Goal: Task Accomplishment & Management: Use online tool/utility

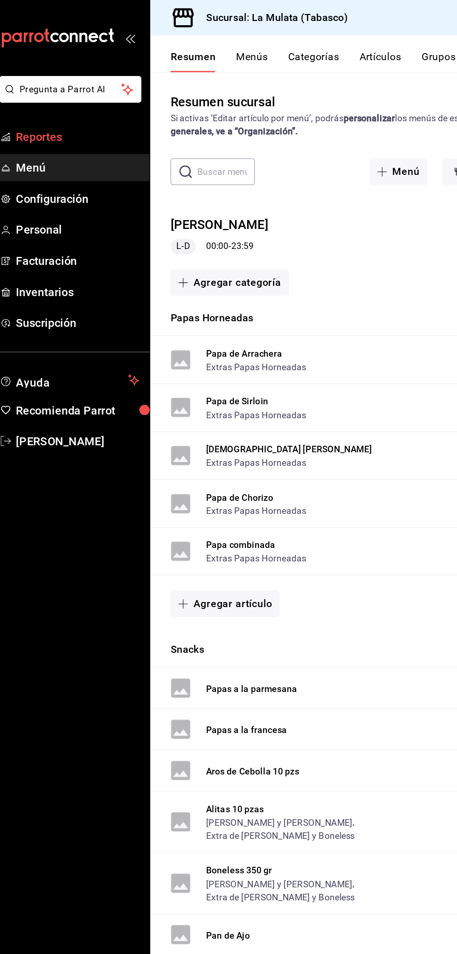
click at [64, 95] on span "Reportes" at bounding box center [67, 100] width 91 height 13
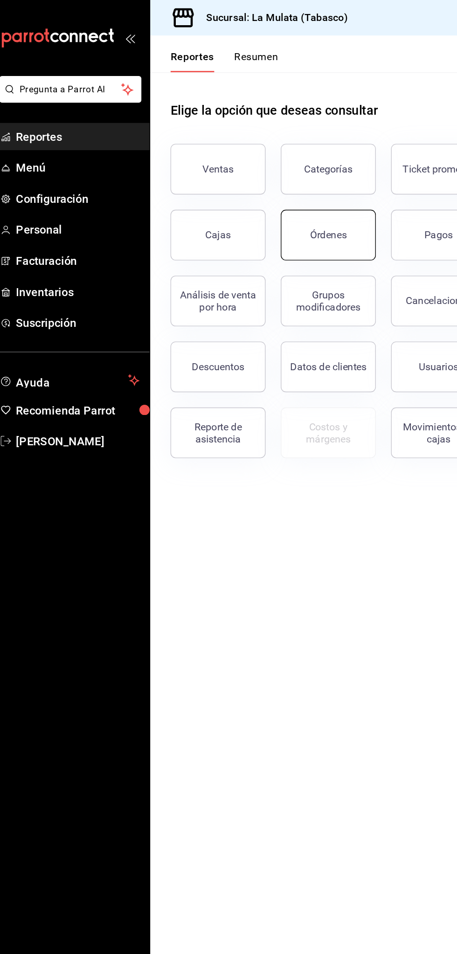
click at [277, 166] on button "Órdenes" at bounding box center [252, 172] width 70 height 37
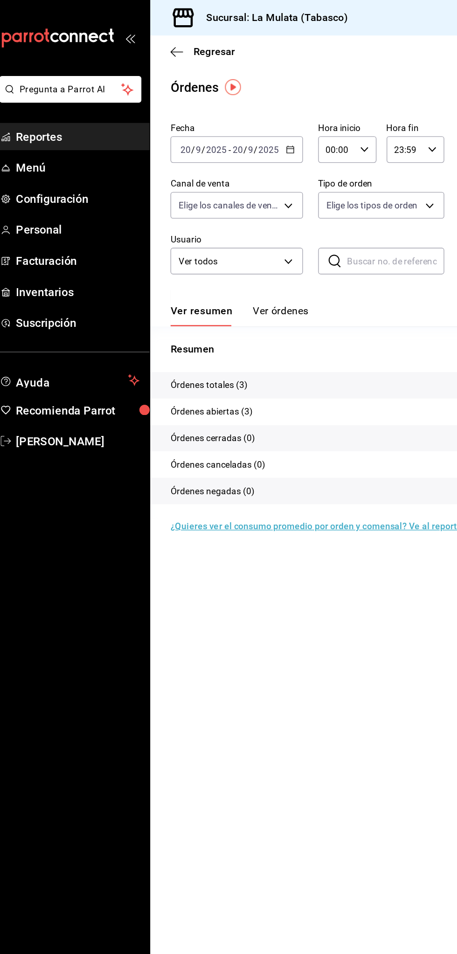
click at [222, 110] on icon "button" at bounding box center [224, 110] width 7 height 7
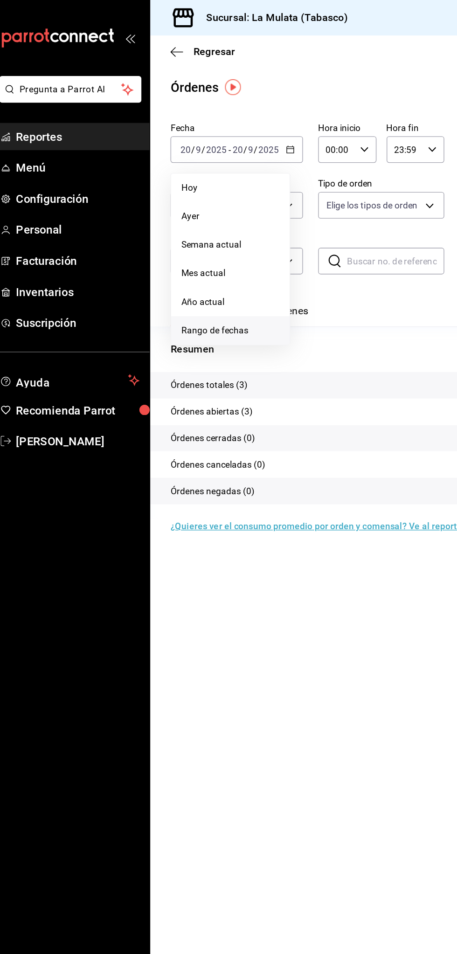
click at [201, 242] on span "Rango de fechas" at bounding box center [180, 243] width 72 height 10
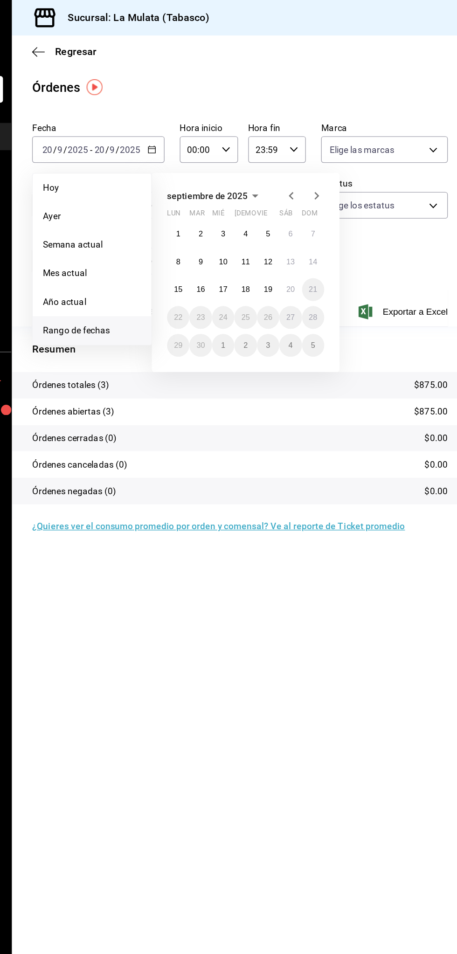
click at [326, 144] on icon "button" at bounding box center [326, 144] width 11 height 11
click at [342, 143] on icon "button" at bounding box center [345, 144] width 11 height 11
click at [326, 141] on icon "button" at bounding box center [326, 144] width 11 height 11
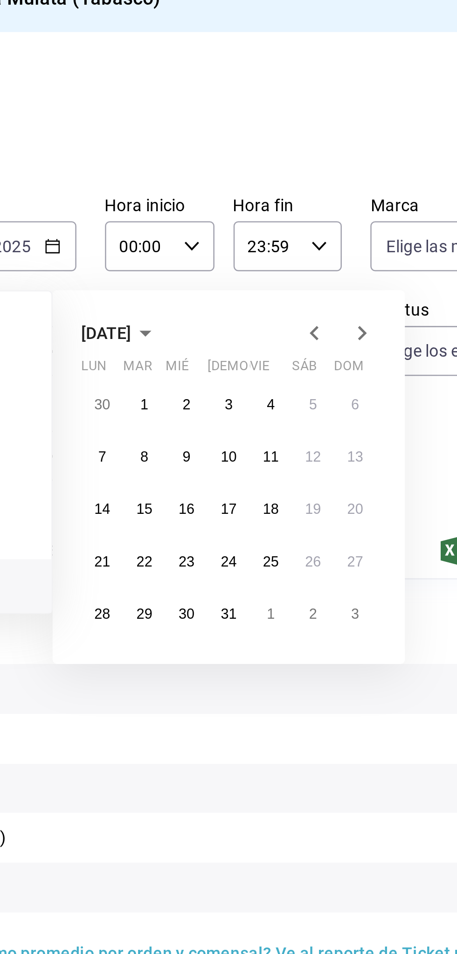
click at [316, 91] on label "Hora fin" at bounding box center [316, 94] width 43 height 7
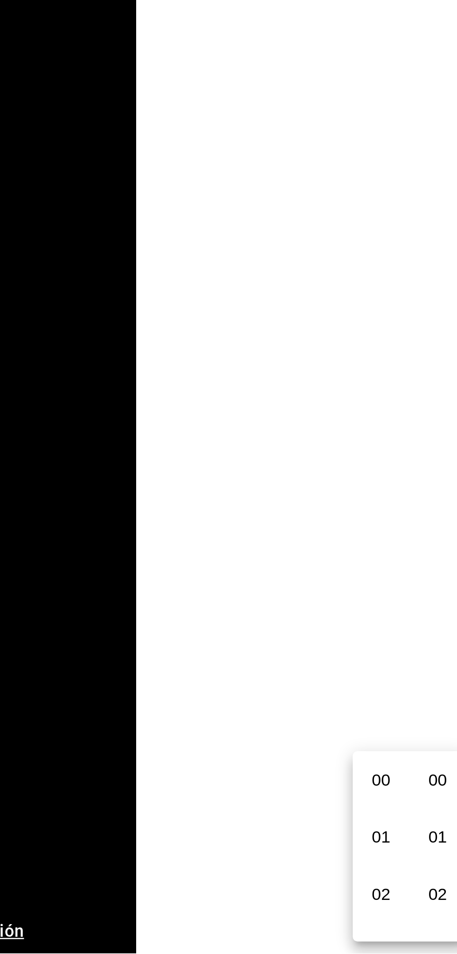
scroll to position [1283, 0]
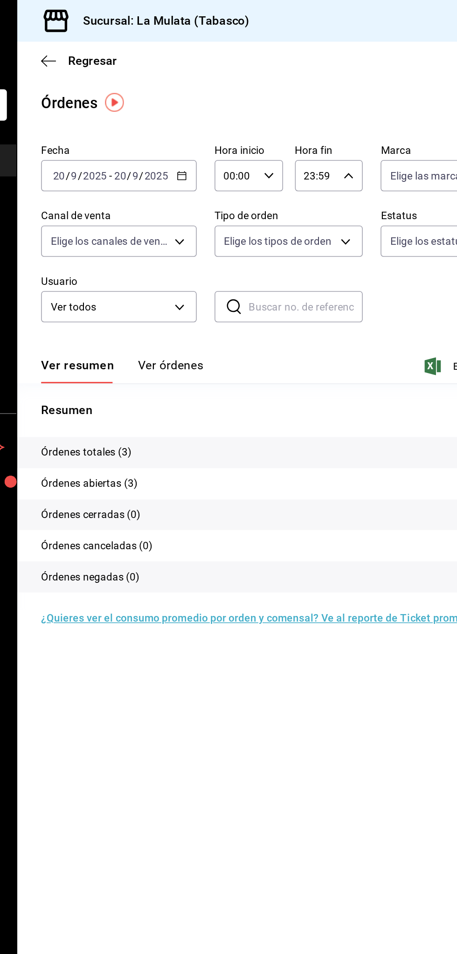
click at [221, 108] on div at bounding box center [228, 477] width 457 height 954
click at [223, 110] on icon "button" at bounding box center [224, 110] width 7 height 7
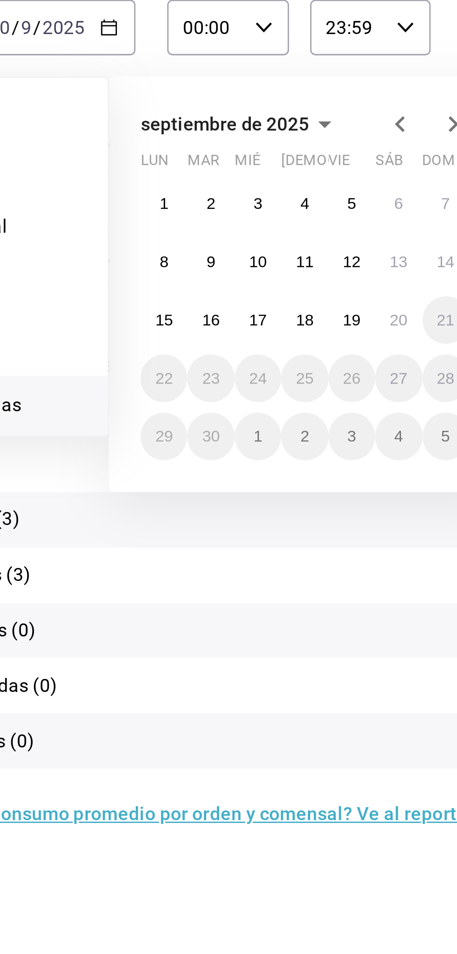
click at [329, 146] on icon "button" at bounding box center [326, 144] width 11 height 11
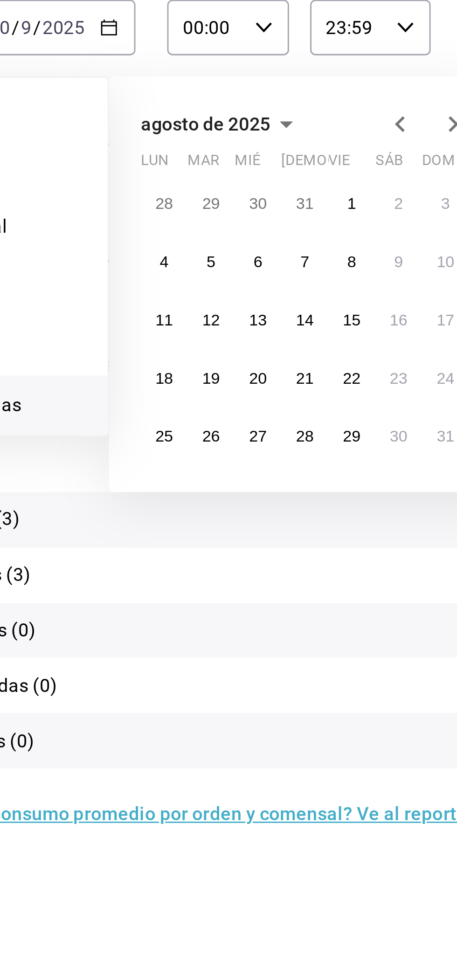
click at [328, 145] on icon "button" at bounding box center [326, 144] width 11 height 11
click at [330, 142] on icon "button" at bounding box center [326, 144] width 11 height 11
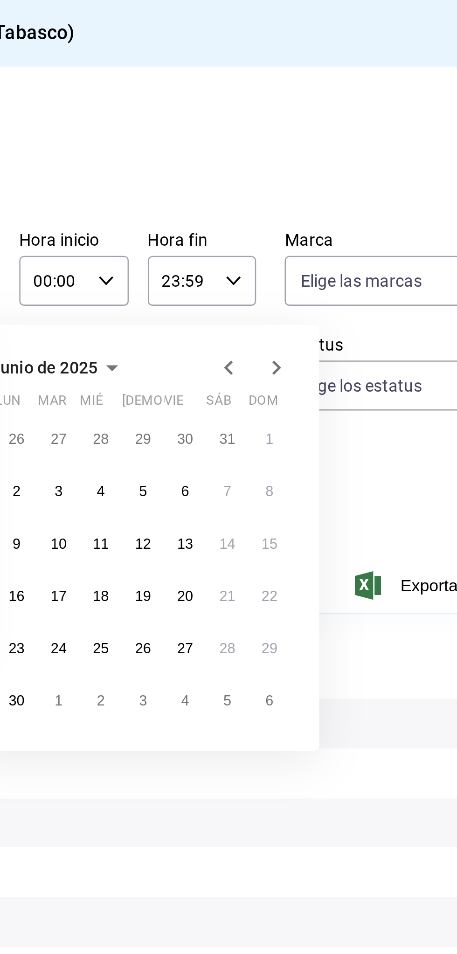
click at [280, 144] on icon "button" at bounding box center [281, 144] width 5 height 2
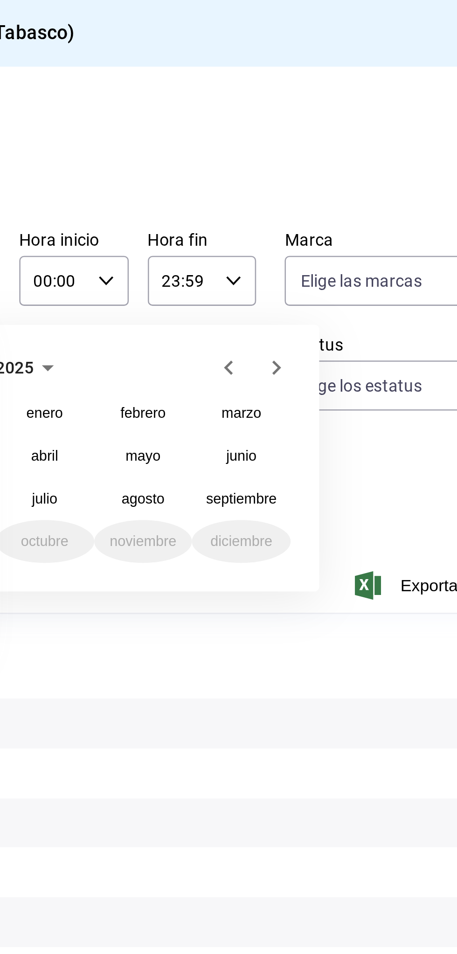
click at [256, 144] on icon "button" at bounding box center [256, 144] width 5 height 2
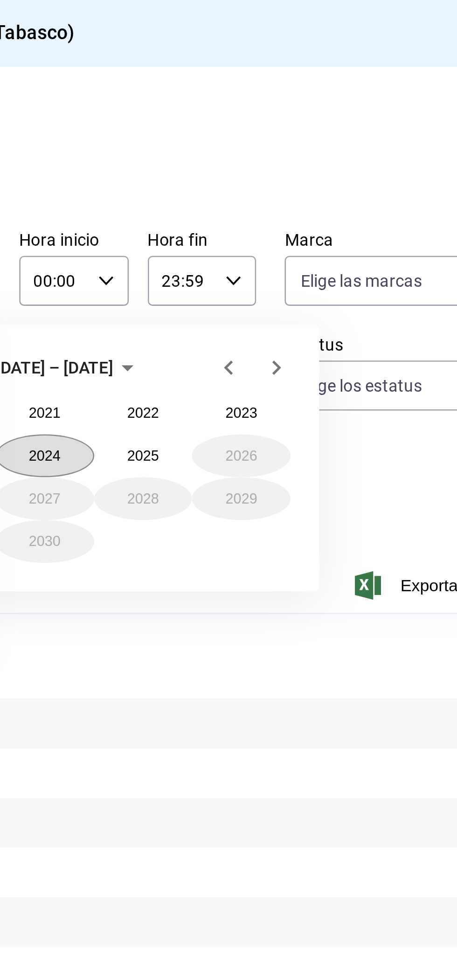
click at [254, 175] on button "2024" at bounding box center [255, 178] width 39 height 17
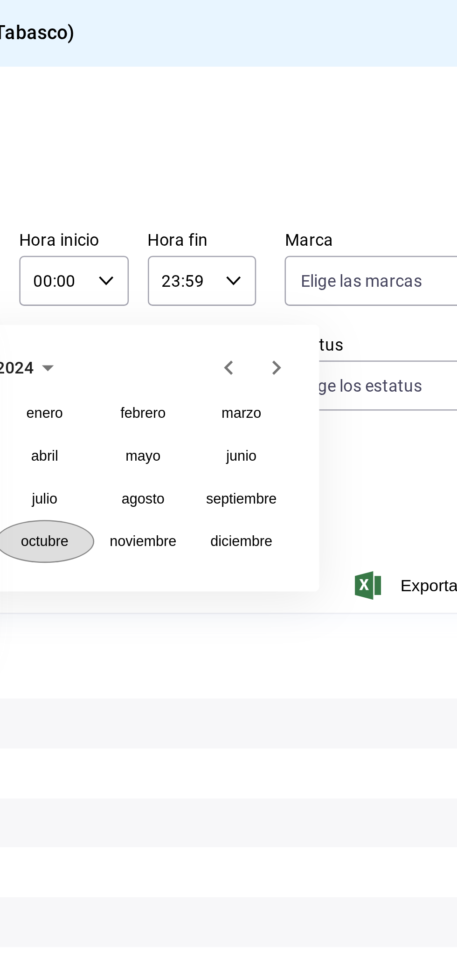
click at [263, 215] on abbr "octubre" at bounding box center [254, 212] width 19 height 7
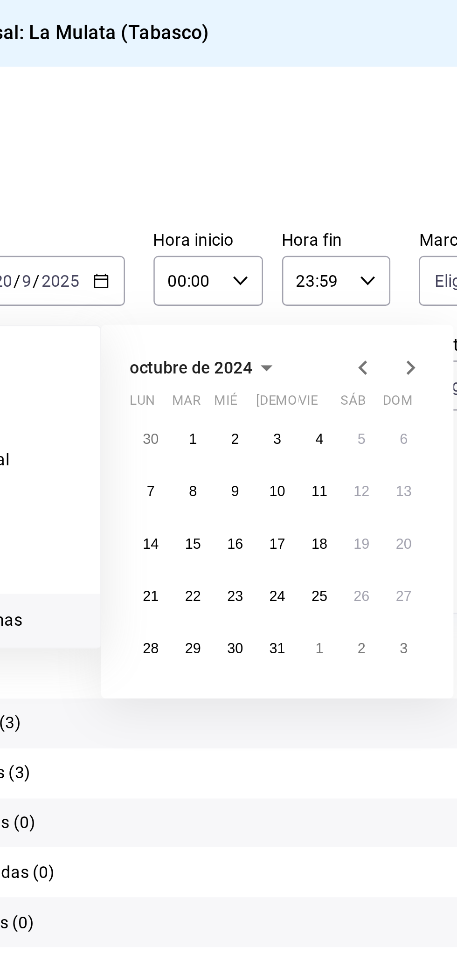
click at [284, 145] on icon "button" at bounding box center [289, 144] width 11 height 11
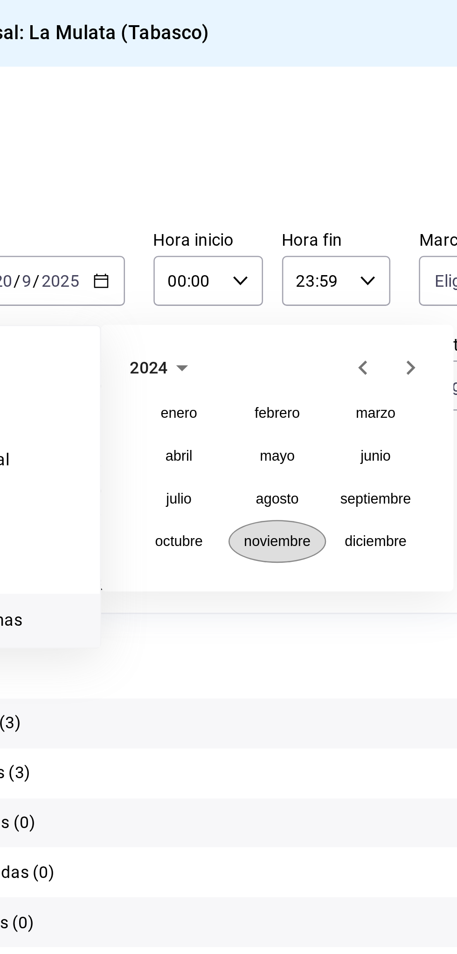
click at [296, 213] on abbr "noviembre" at bounding box center [293, 212] width 26 height 7
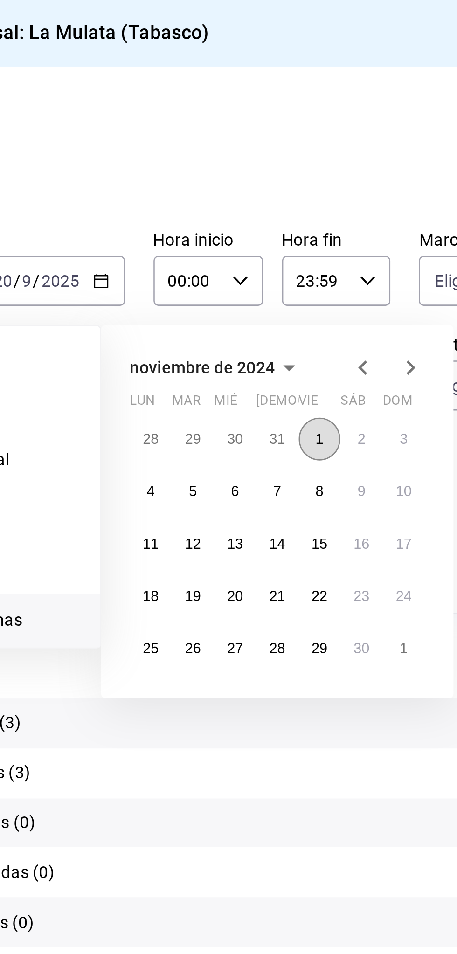
click at [312, 174] on button "1" at bounding box center [310, 172] width 16 height 17
click at [328, 259] on button "30" at bounding box center [326, 254] width 16 height 17
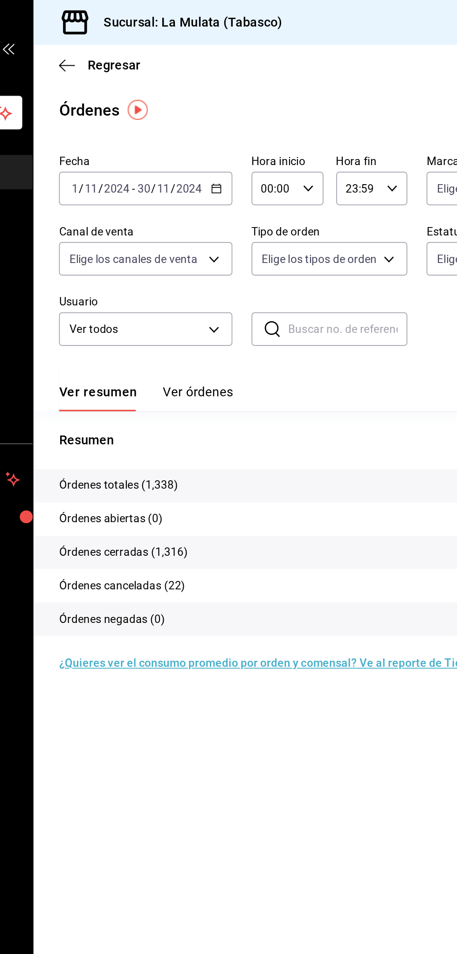
click at [222, 227] on button "Ver órdenes" at bounding box center [217, 232] width 41 height 16
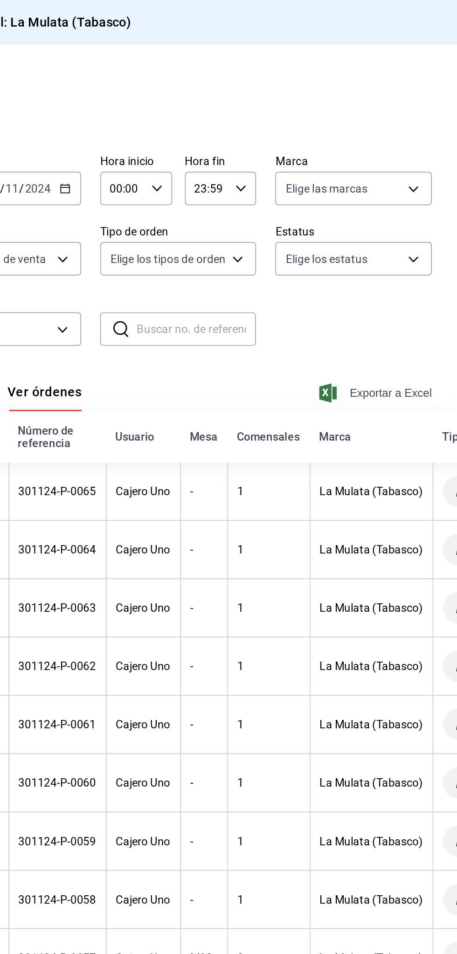
click at [416, 231] on span "Exportar a Excel" at bounding box center [410, 229] width 64 height 11
